Goal: Check status: Check status

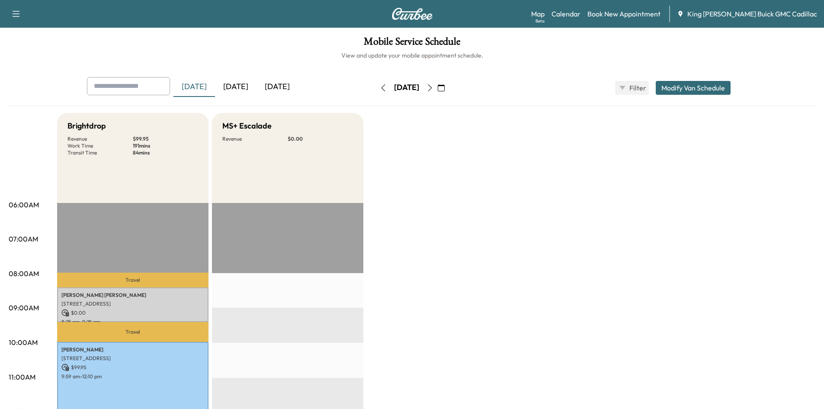
click at [437, 84] on button "button" at bounding box center [430, 88] width 15 height 14
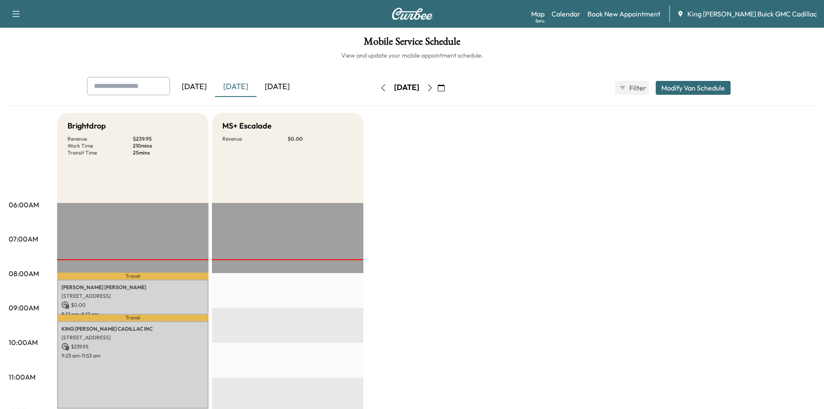
click at [434, 86] on icon "button" at bounding box center [430, 87] width 7 height 7
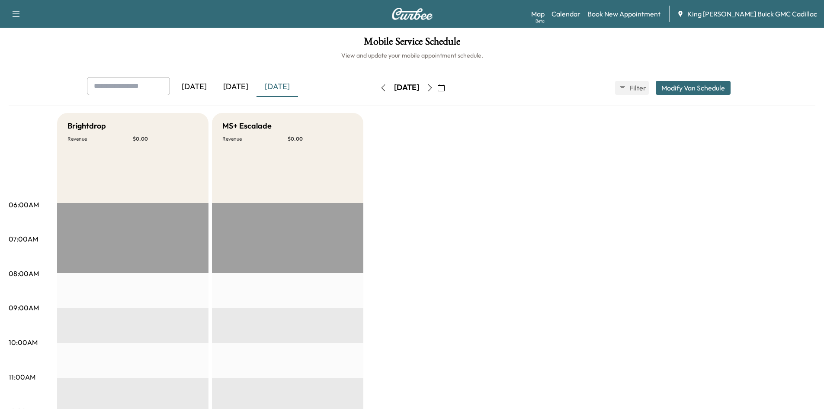
click at [437, 88] on button "button" at bounding box center [430, 88] width 15 height 14
click at [376, 83] on button "button" at bounding box center [383, 88] width 15 height 14
click at [376, 84] on div "[DATE]" at bounding box center [406, 88] width 61 height 14
click at [380, 89] on icon "button" at bounding box center [383, 87] width 7 height 7
